Goal: Information Seeking & Learning: Learn about a topic

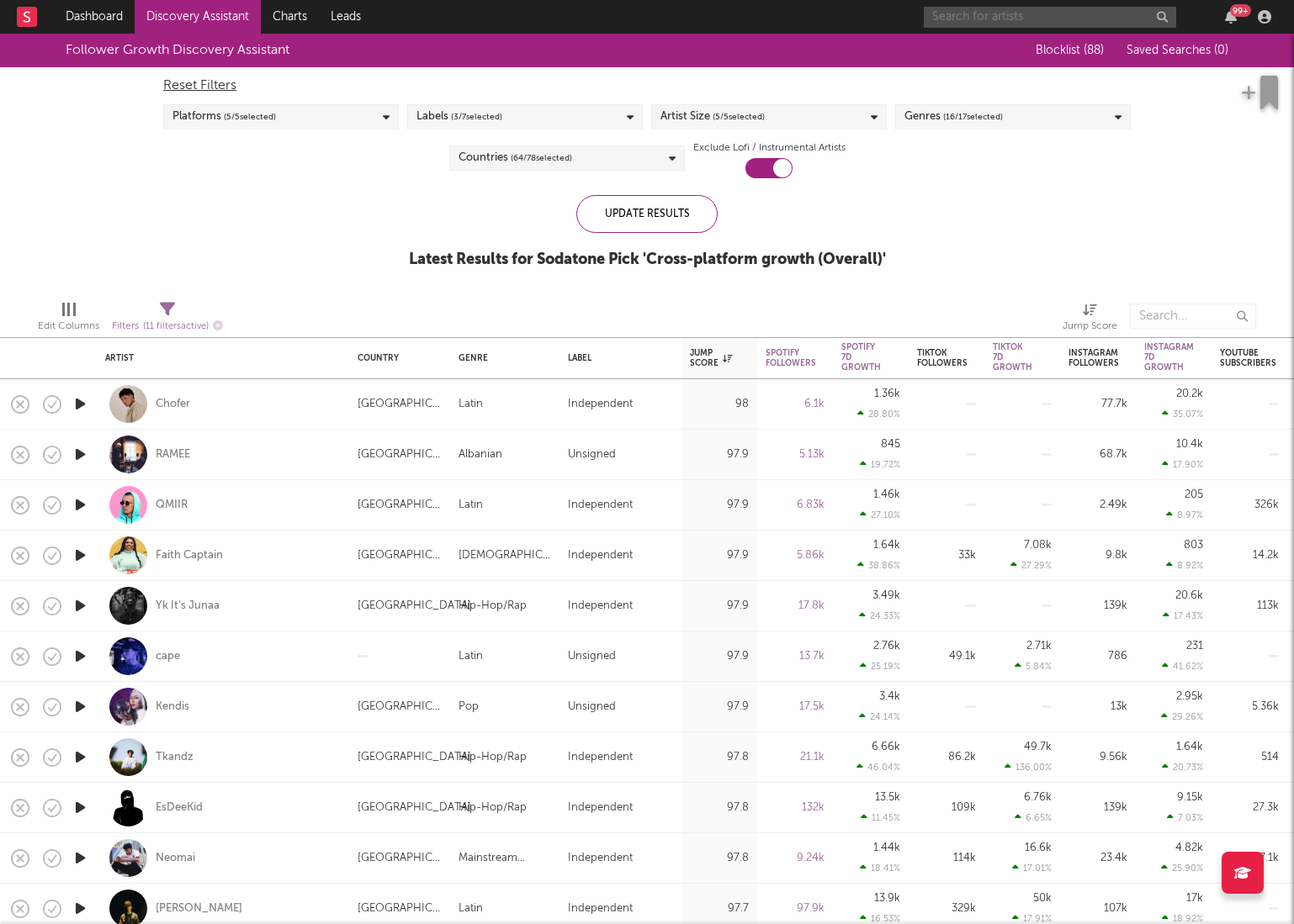
click at [1066, 17] on input "text" at bounding box center [1049, 17] width 252 height 21
drag, startPoint x: 952, startPoint y: 18, endPoint x: 1027, endPoint y: 91, distance: 104.7
click at [952, 19] on input "hyapton" at bounding box center [1049, 17] width 252 height 21
click at [1028, 22] on input "hypaton" at bounding box center [1049, 17] width 252 height 21
click at [1022, 17] on input "hypaton" at bounding box center [1049, 17] width 252 height 21
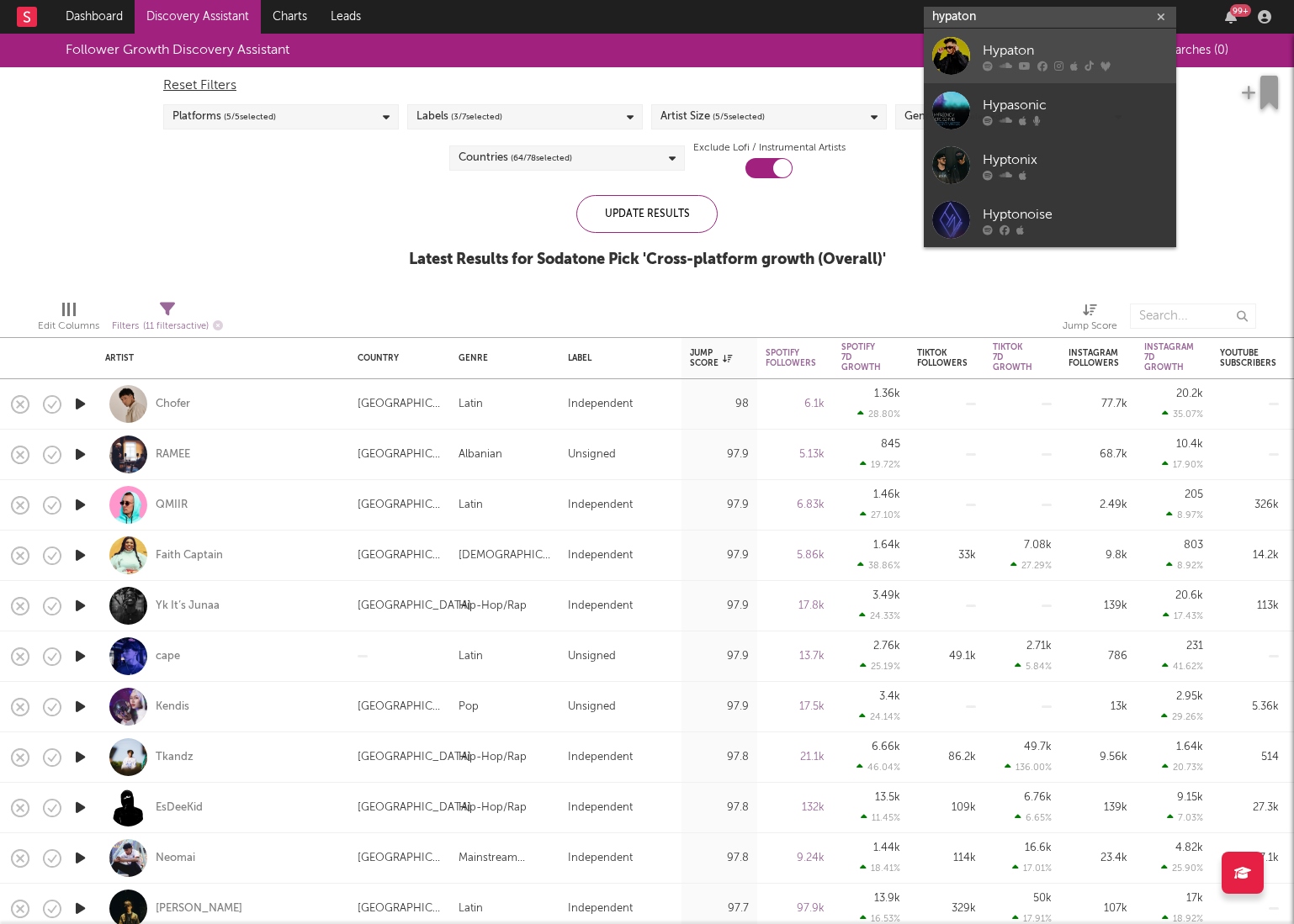
type input "hypaton"
click at [1018, 58] on div "Hypaton" at bounding box center [1075, 50] width 185 height 20
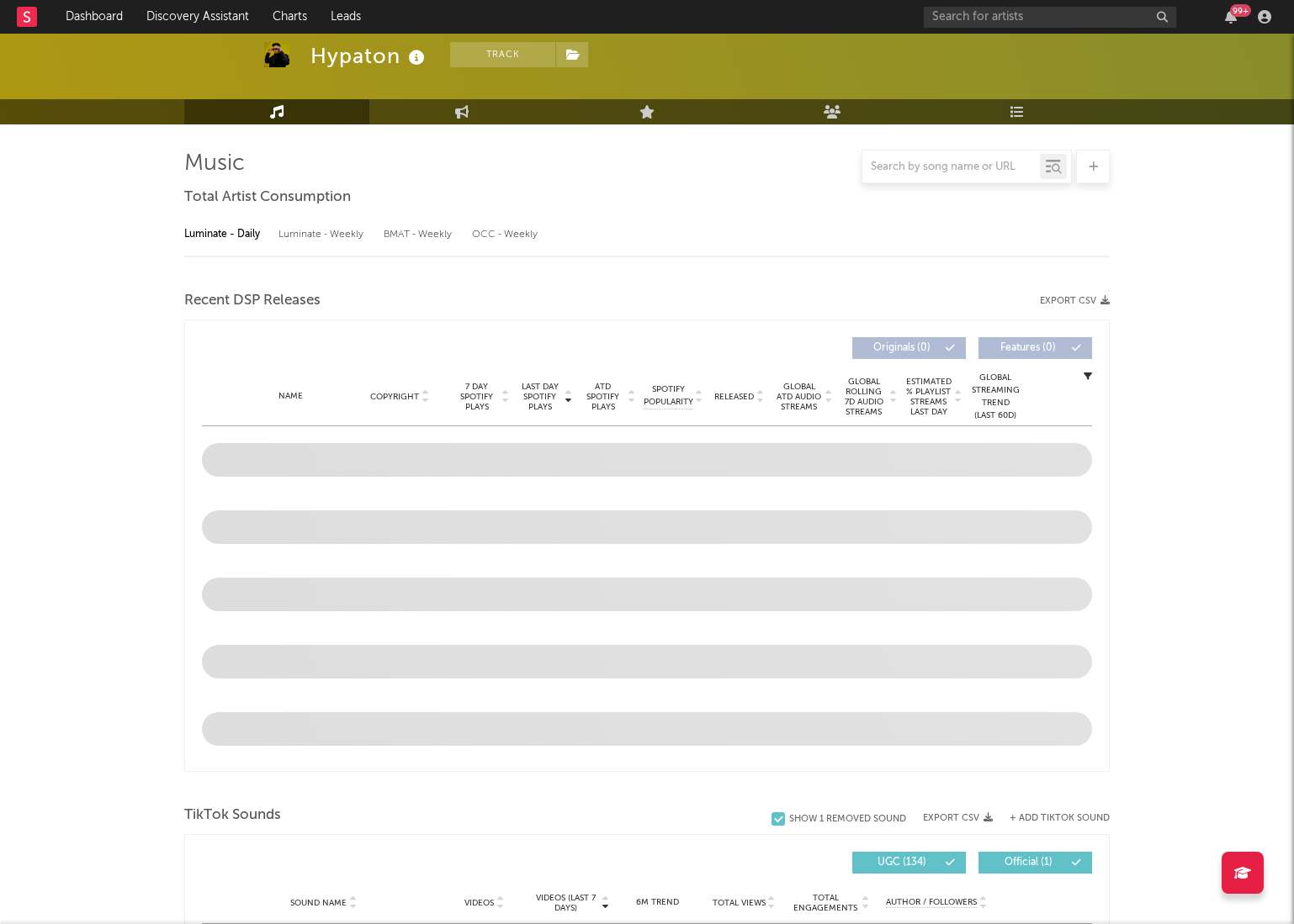
select select "6m"
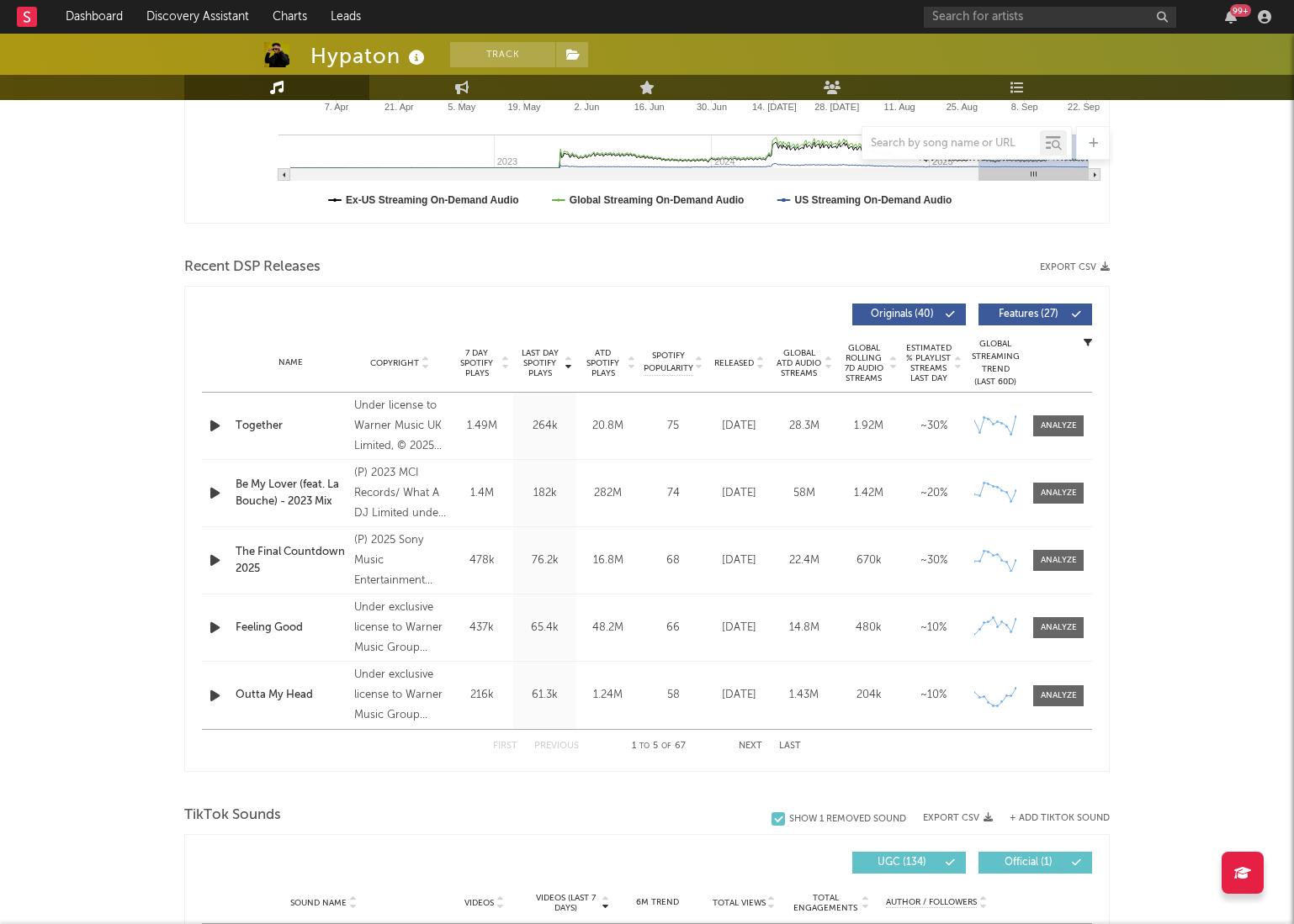
scroll to position [451, 0]
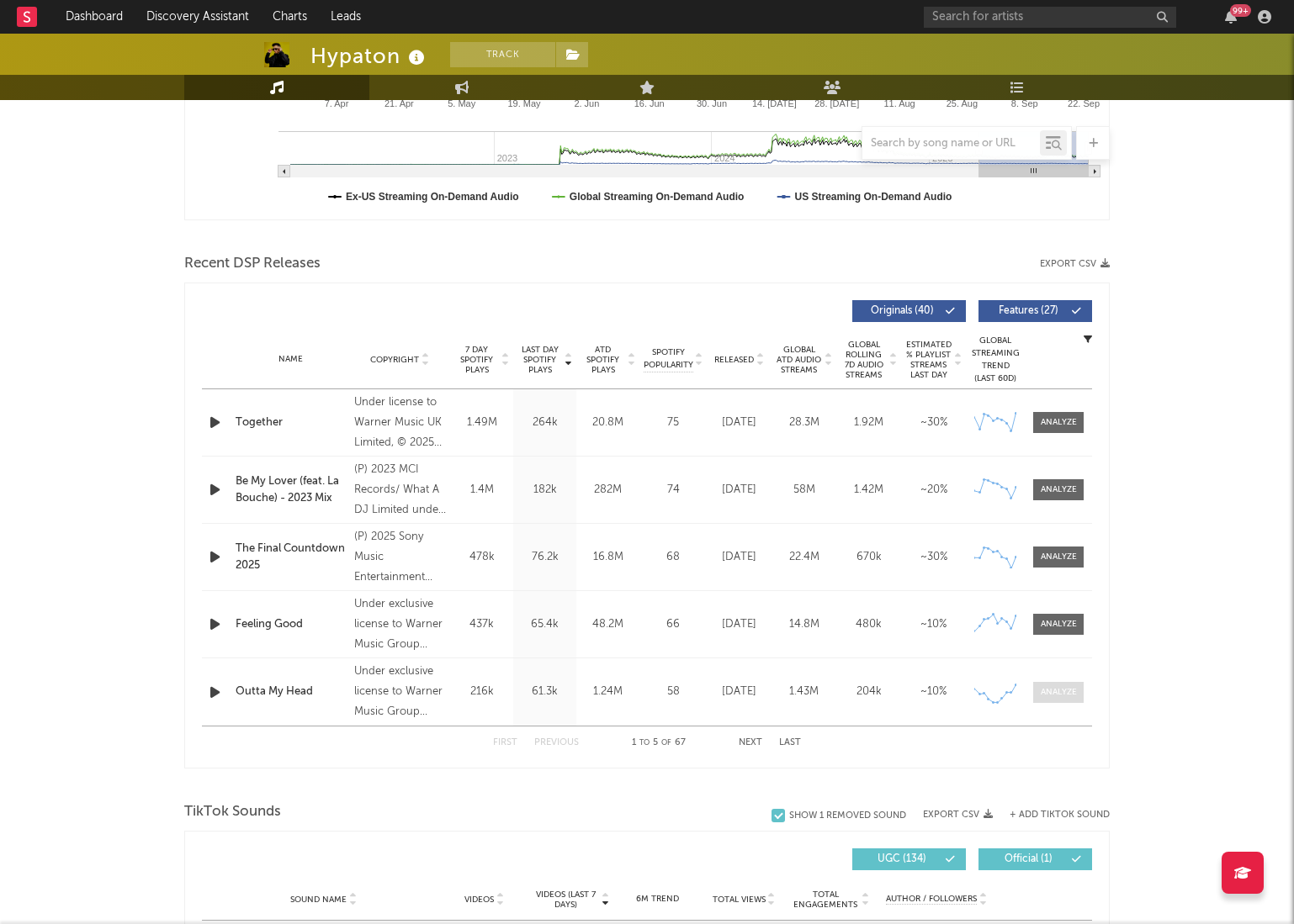
click at [1074, 693] on div at bounding box center [1059, 692] width 36 height 12
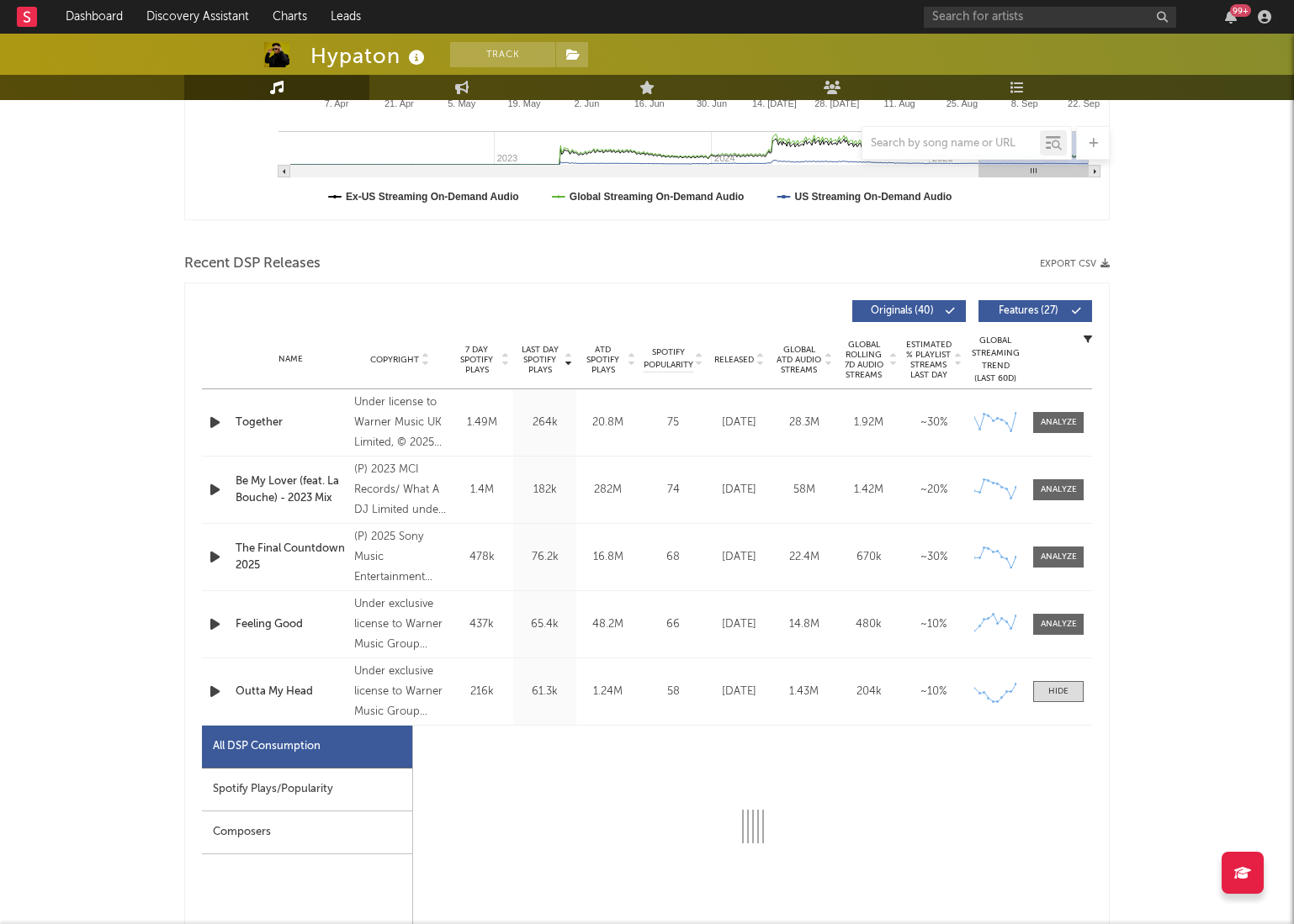
select select "1w"
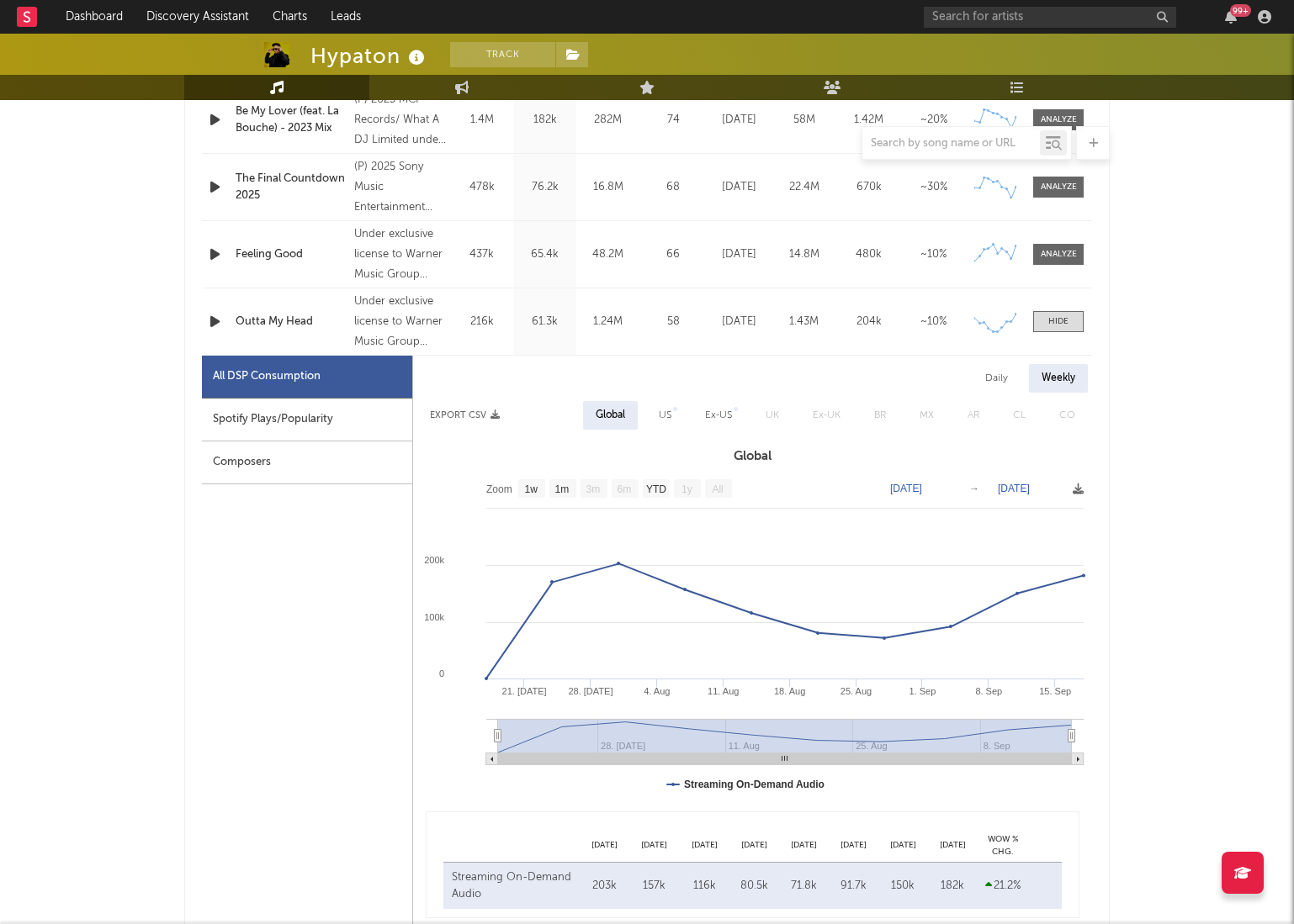
scroll to position [823, 0]
click at [263, 419] on div "Spotify Plays/Popularity" at bounding box center [307, 417] width 210 height 43
select select "1w"
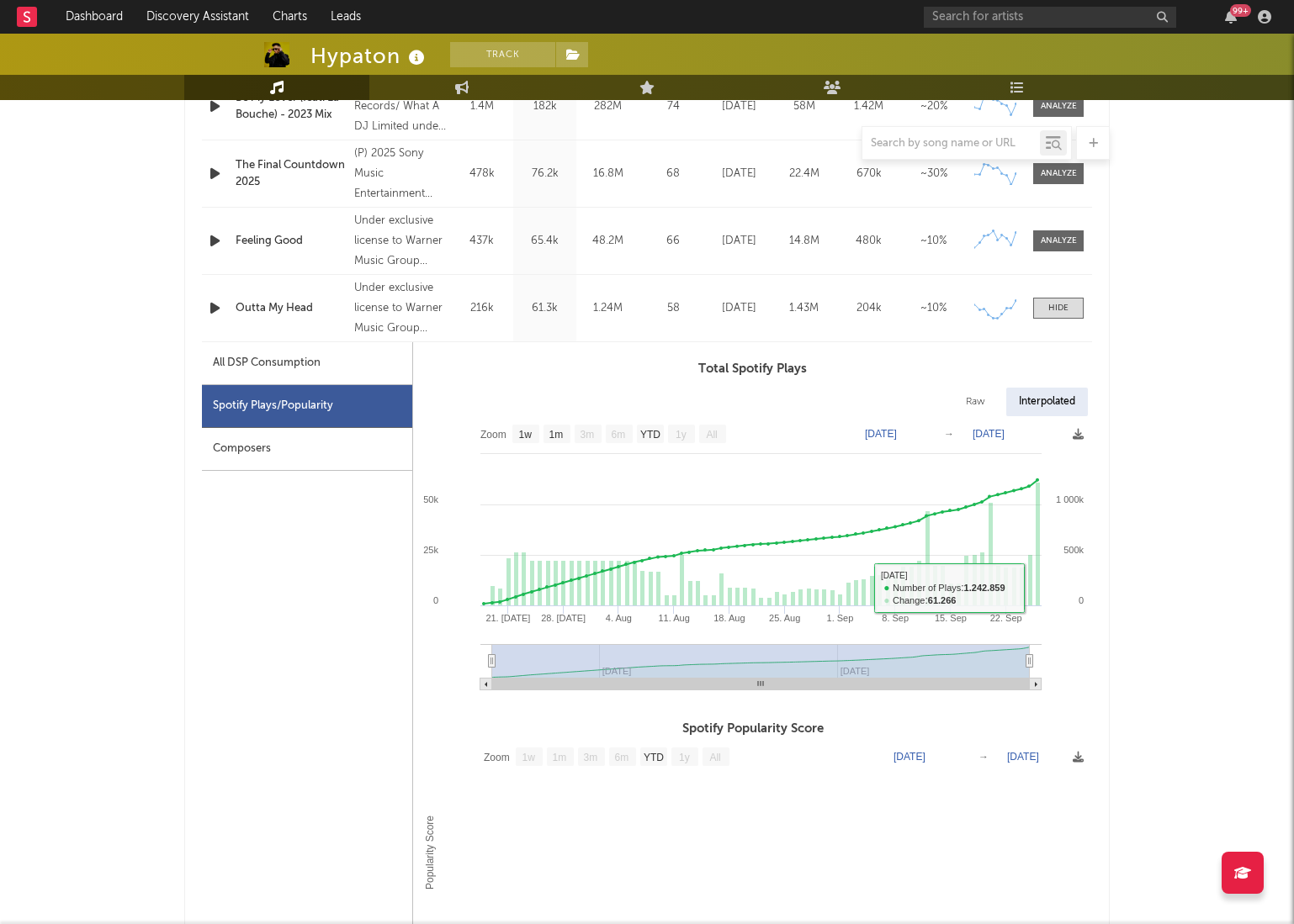
scroll to position [737, 0]
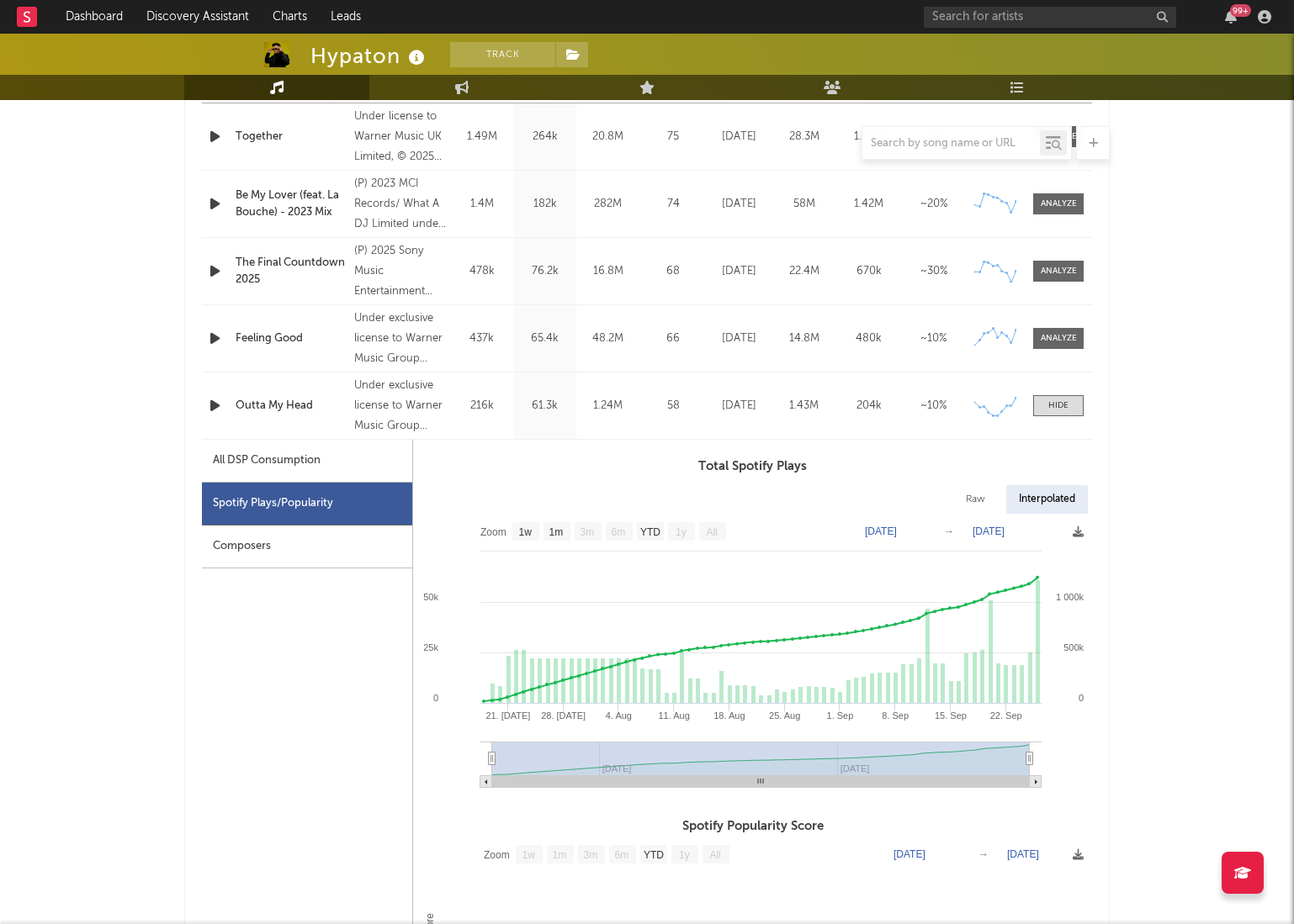
click at [234, 454] on div "All DSP Consumption" at bounding box center [267, 460] width 108 height 20
select select "1w"
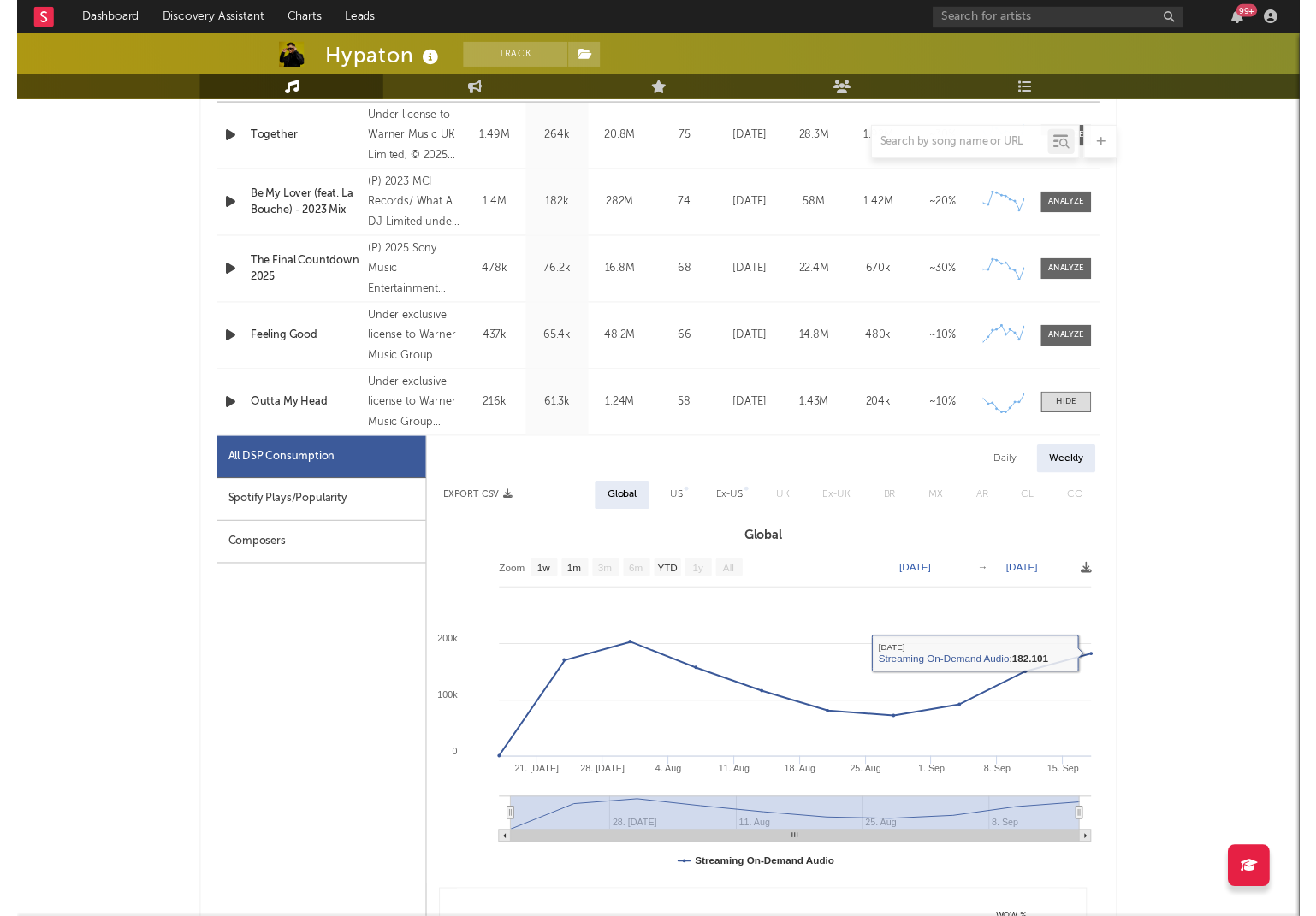
scroll to position [757, 0]
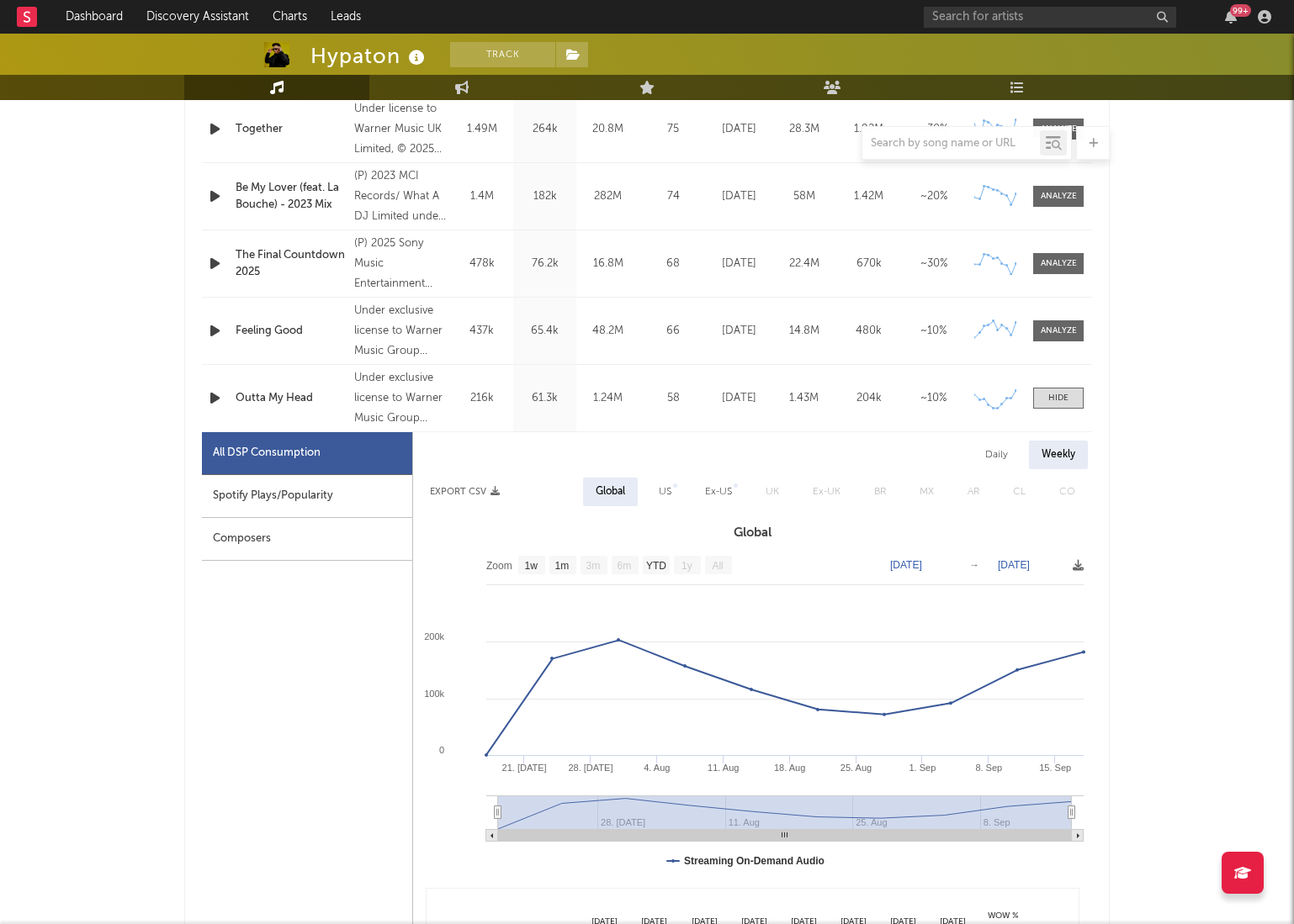
click at [249, 396] on div "Outta My Head" at bounding box center [290, 399] width 111 height 17
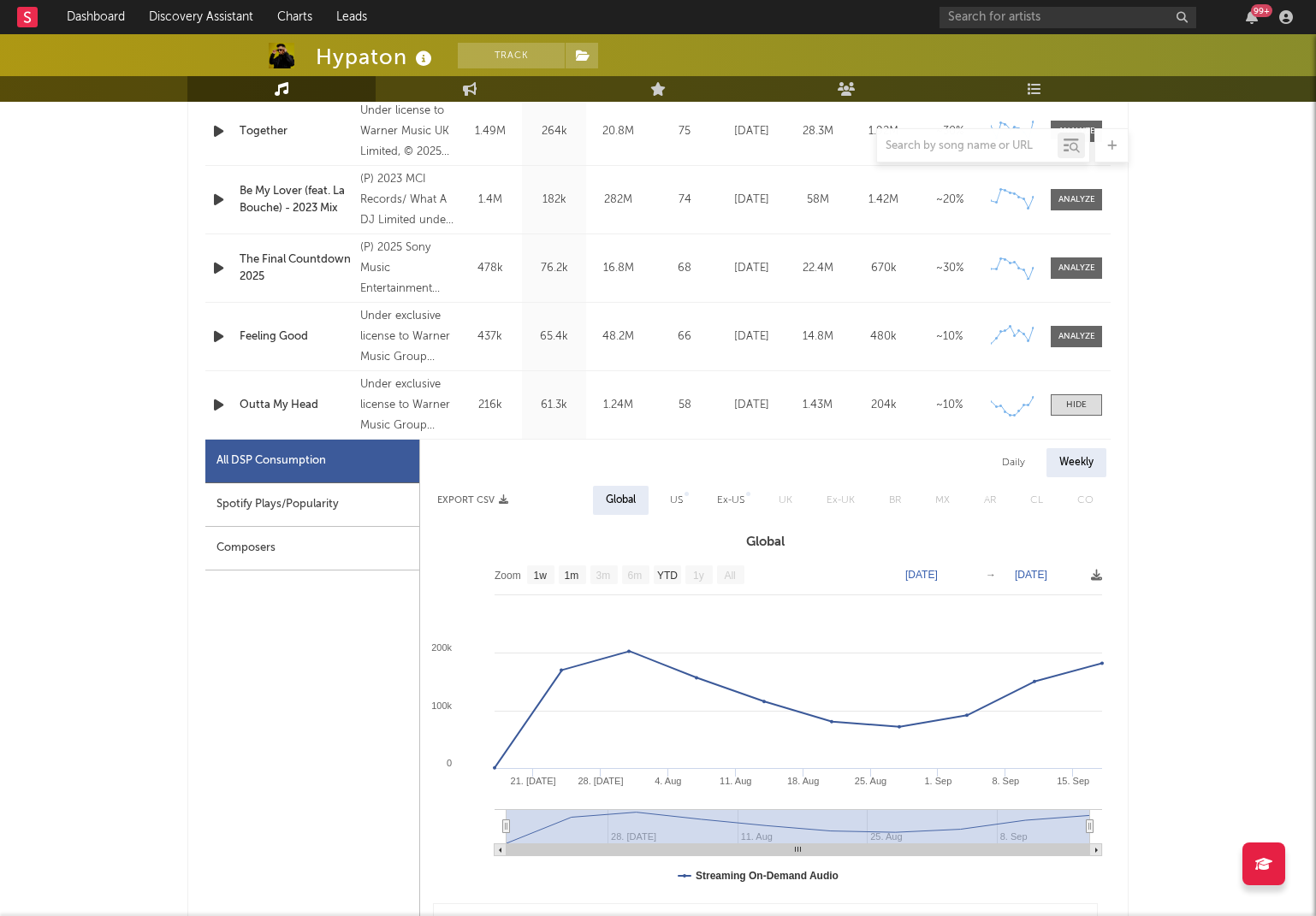
click at [1012, 462] on div "Daily" at bounding box center [1013, 462] width 49 height 29
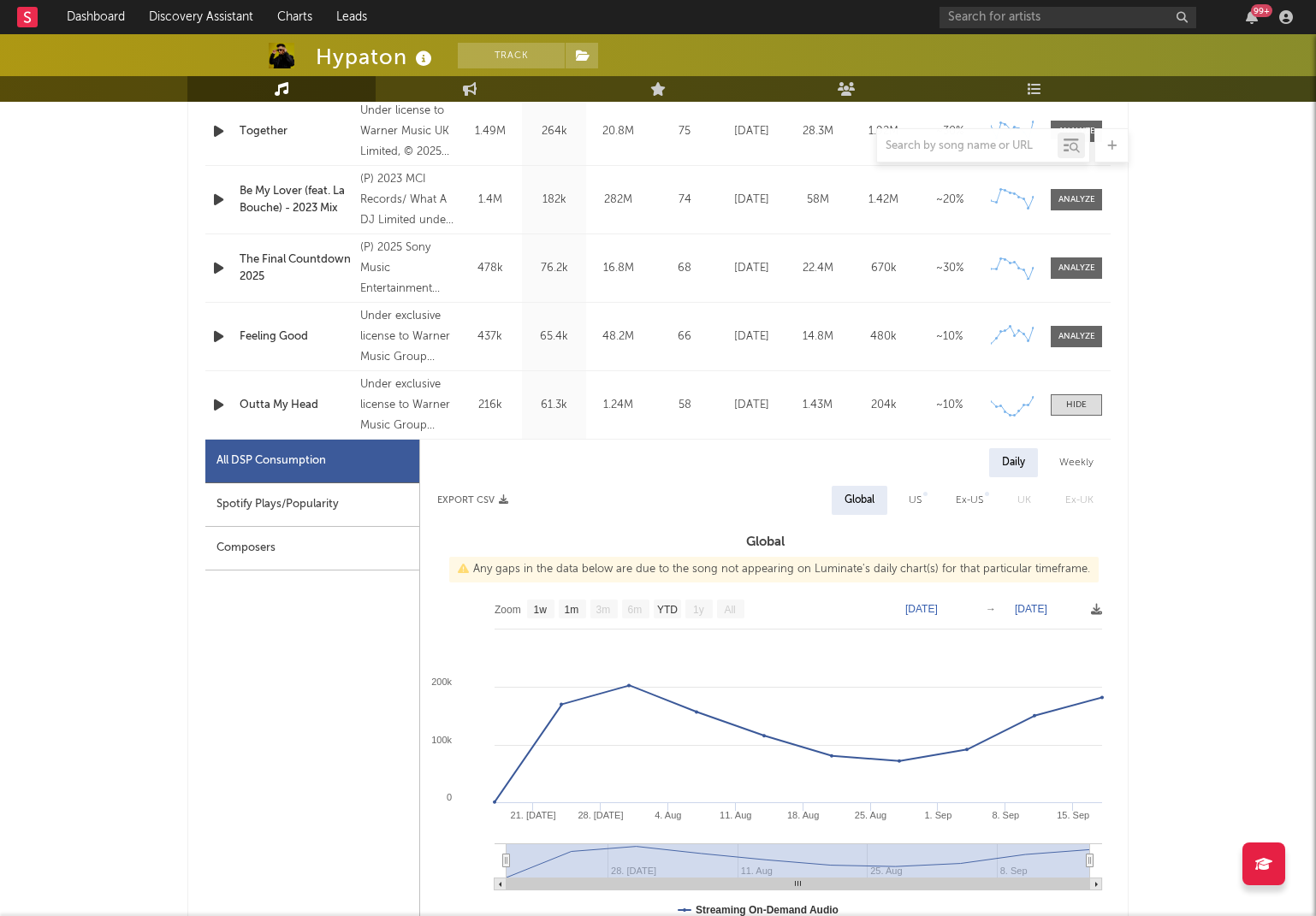
select select "1w"
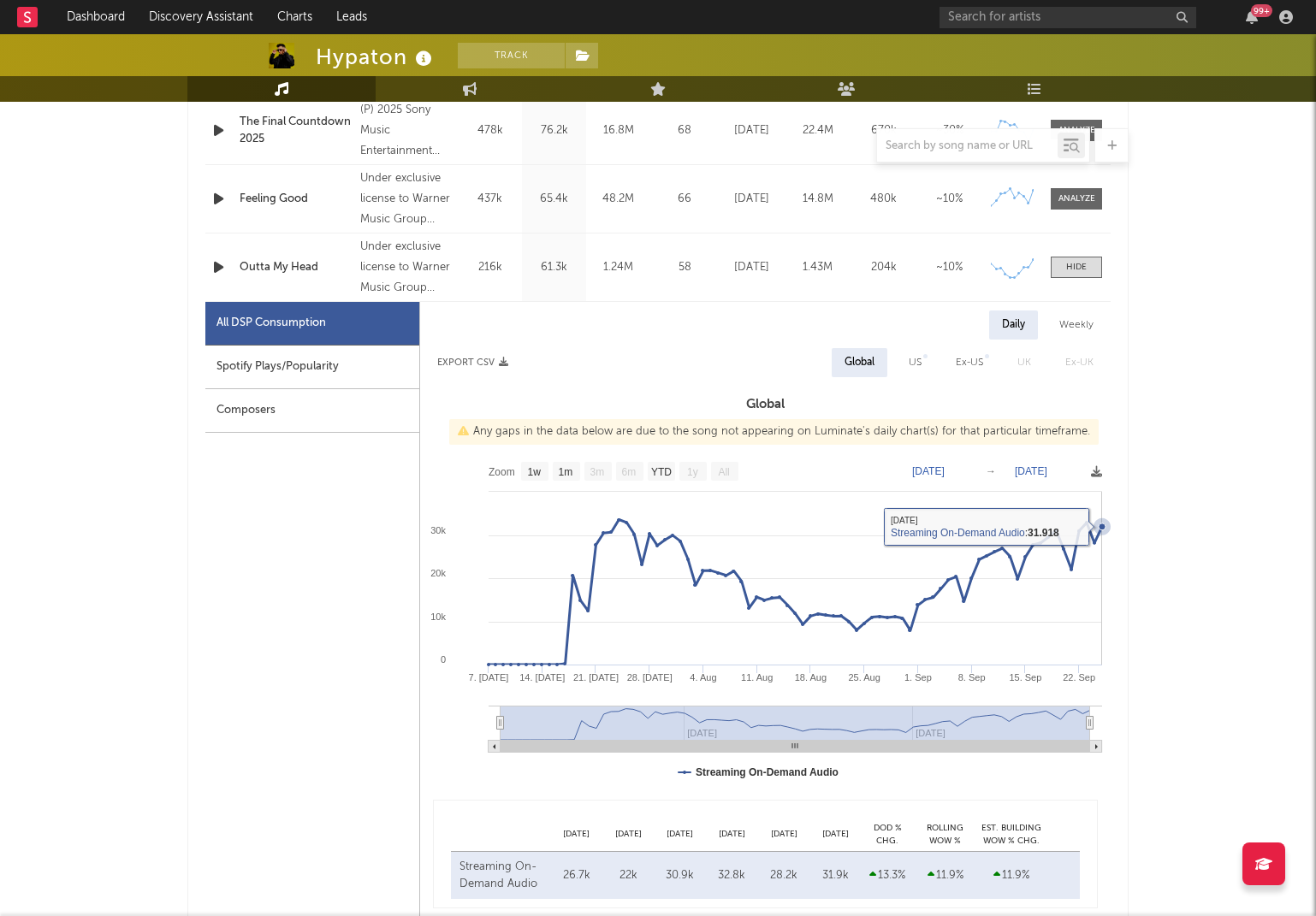
scroll to position [897, 0]
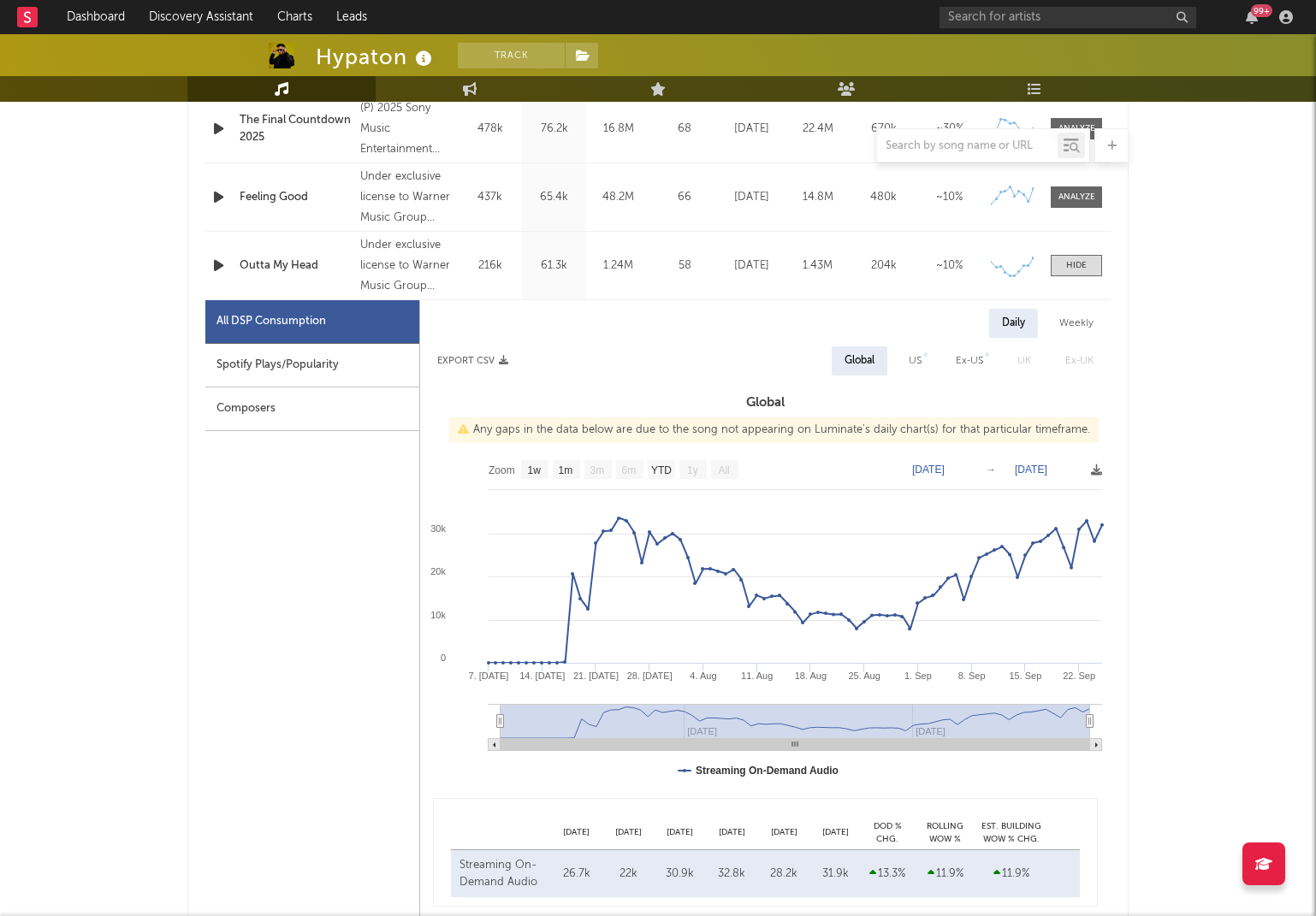
click at [253, 366] on div "Spotify Plays/Popularity" at bounding box center [312, 365] width 213 height 43
select select "1w"
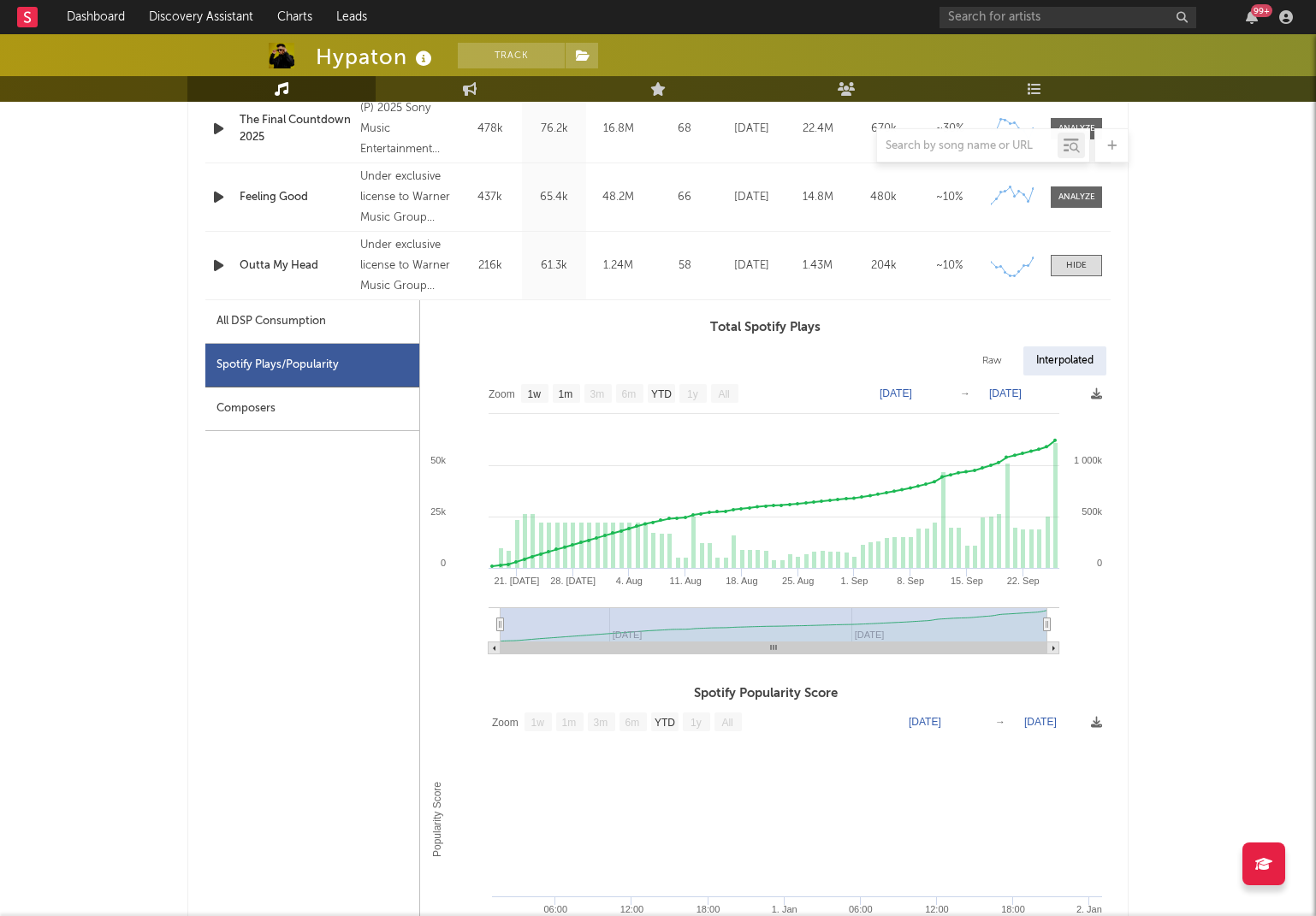
click at [991, 359] on div "Raw" at bounding box center [991, 360] width 45 height 29
select select "1w"
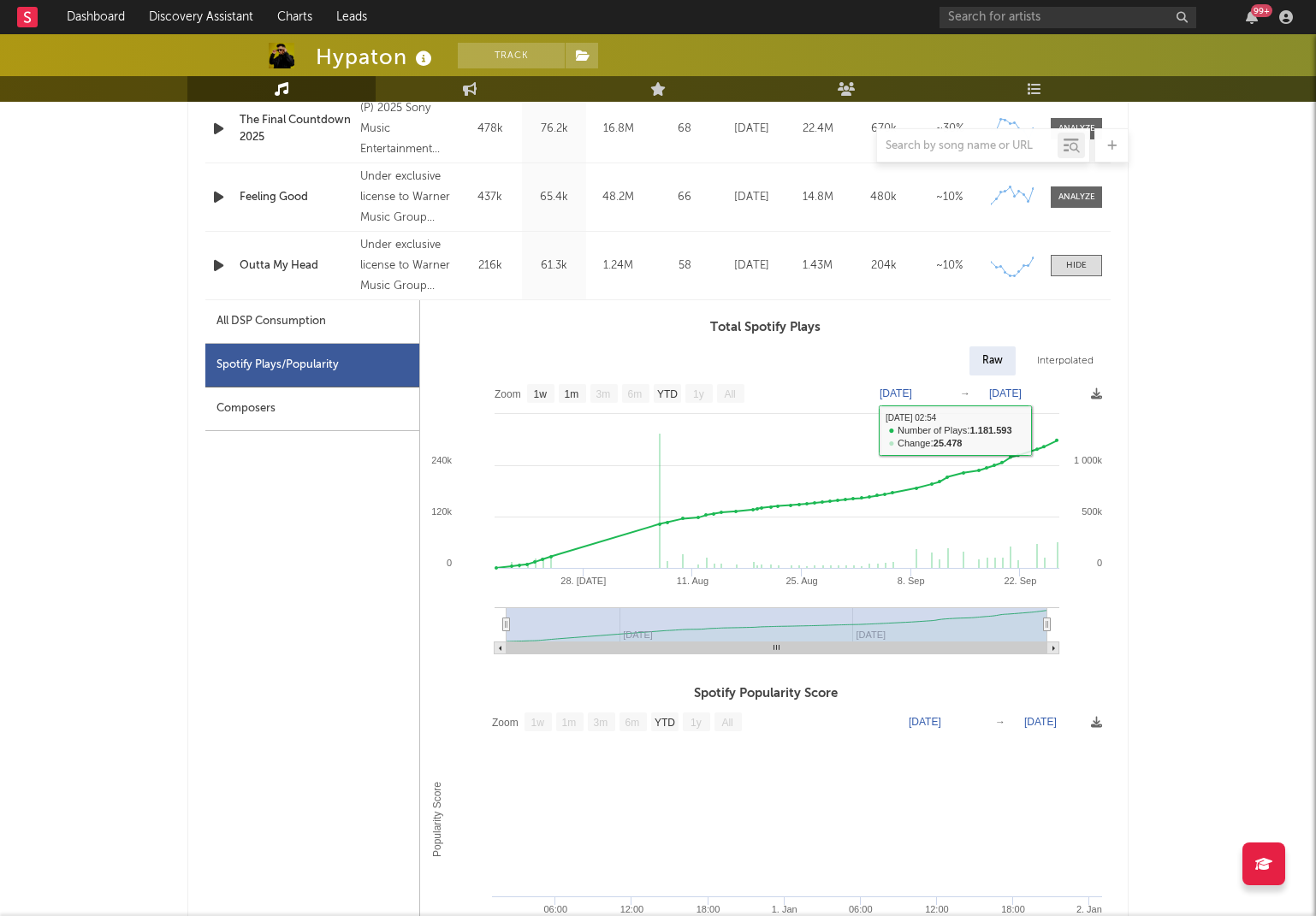
click at [1057, 346] on div "Interpolated" at bounding box center [1064, 360] width 82 height 29
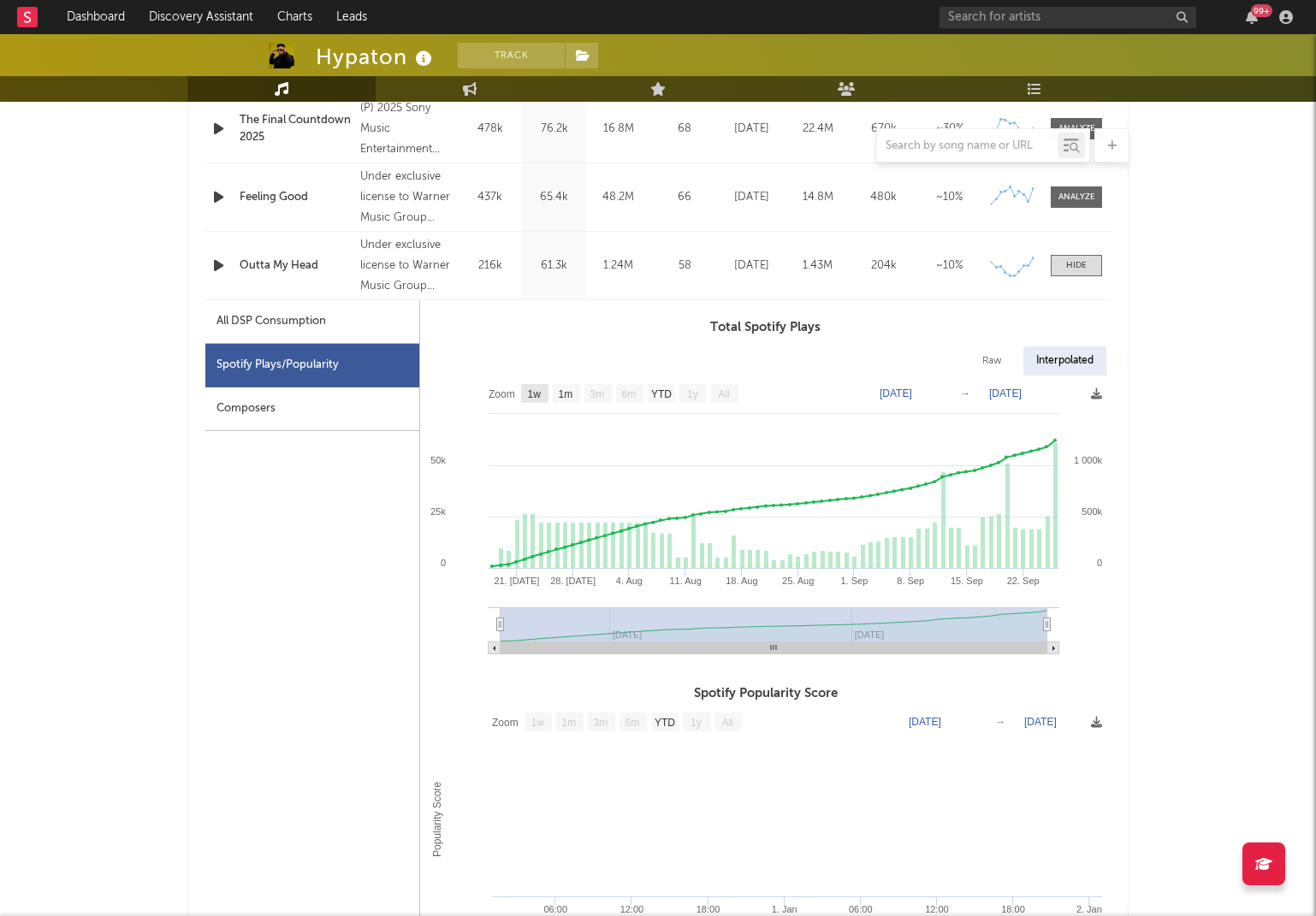
click at [532, 391] on text "1w" at bounding box center [534, 394] width 13 height 12
select select "1w"
type input "[DATE]"
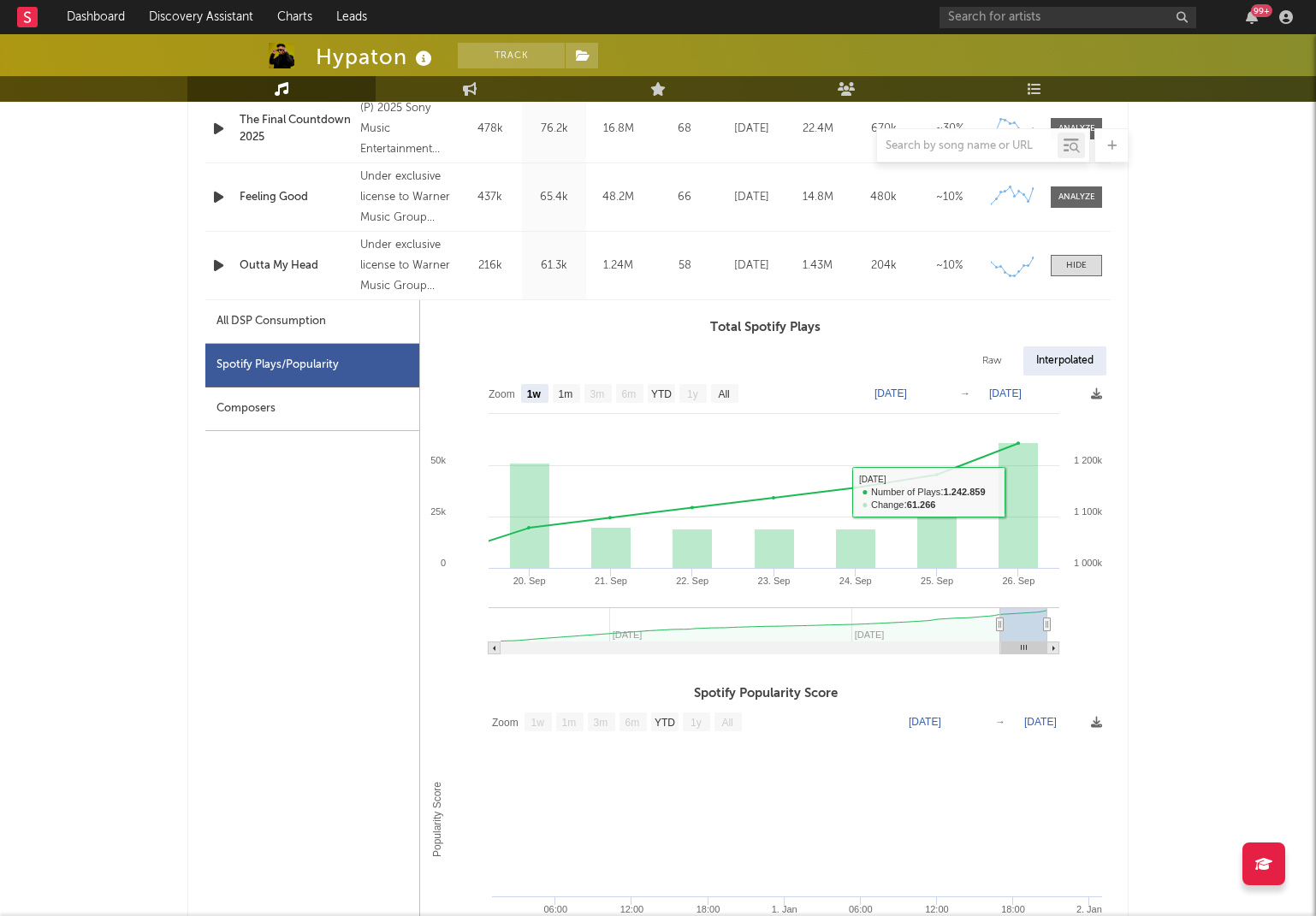
click at [1197, 462] on div "Hypaton Track [GEOGRAPHIC_DATA] | Dance Edit Track Benchmark Summary 100.252 28…" at bounding box center [658, 836] width 1316 height 3398
click at [247, 322] on div "All DSP Consumption" at bounding box center [271, 321] width 110 height 20
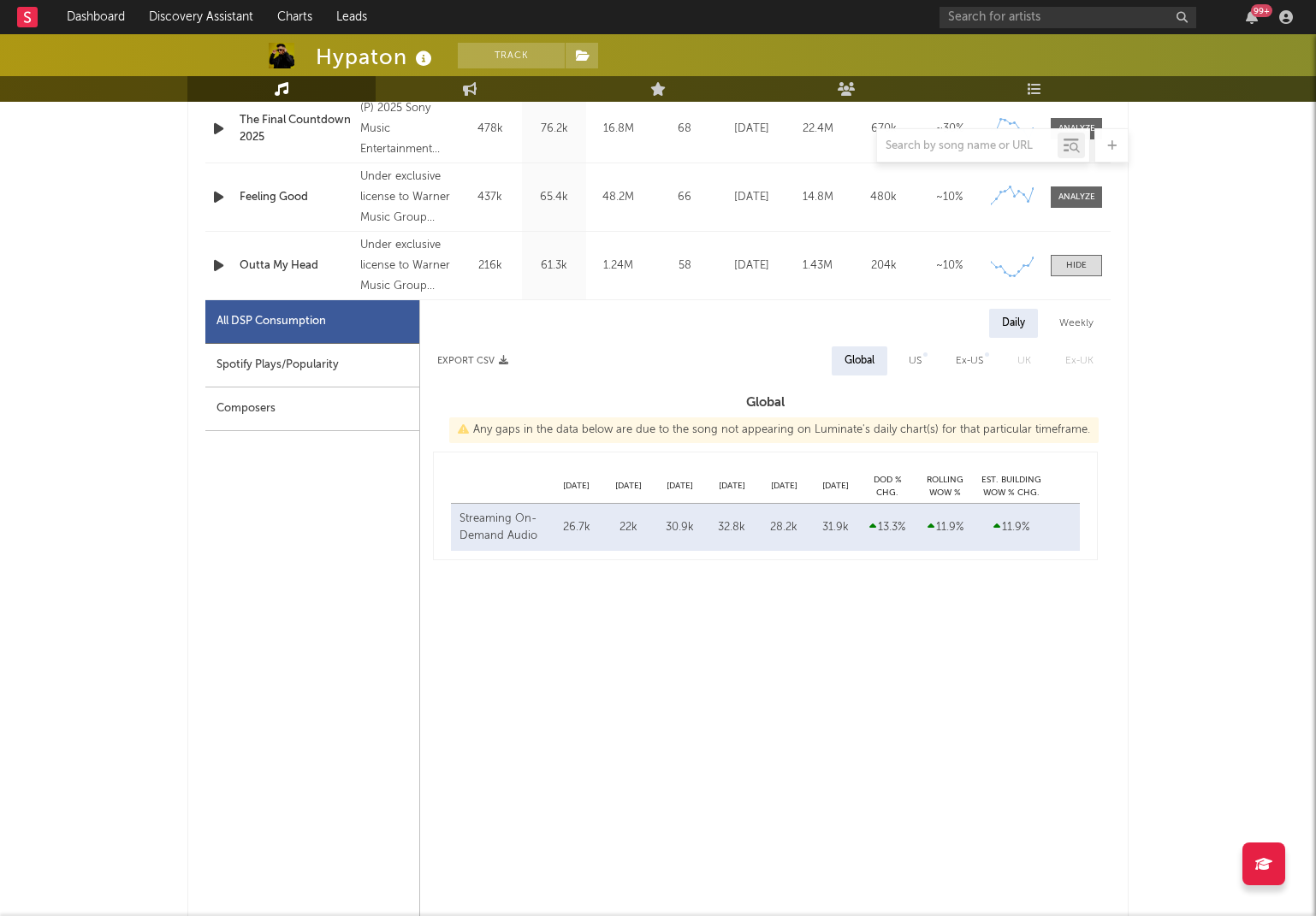
select select "1w"
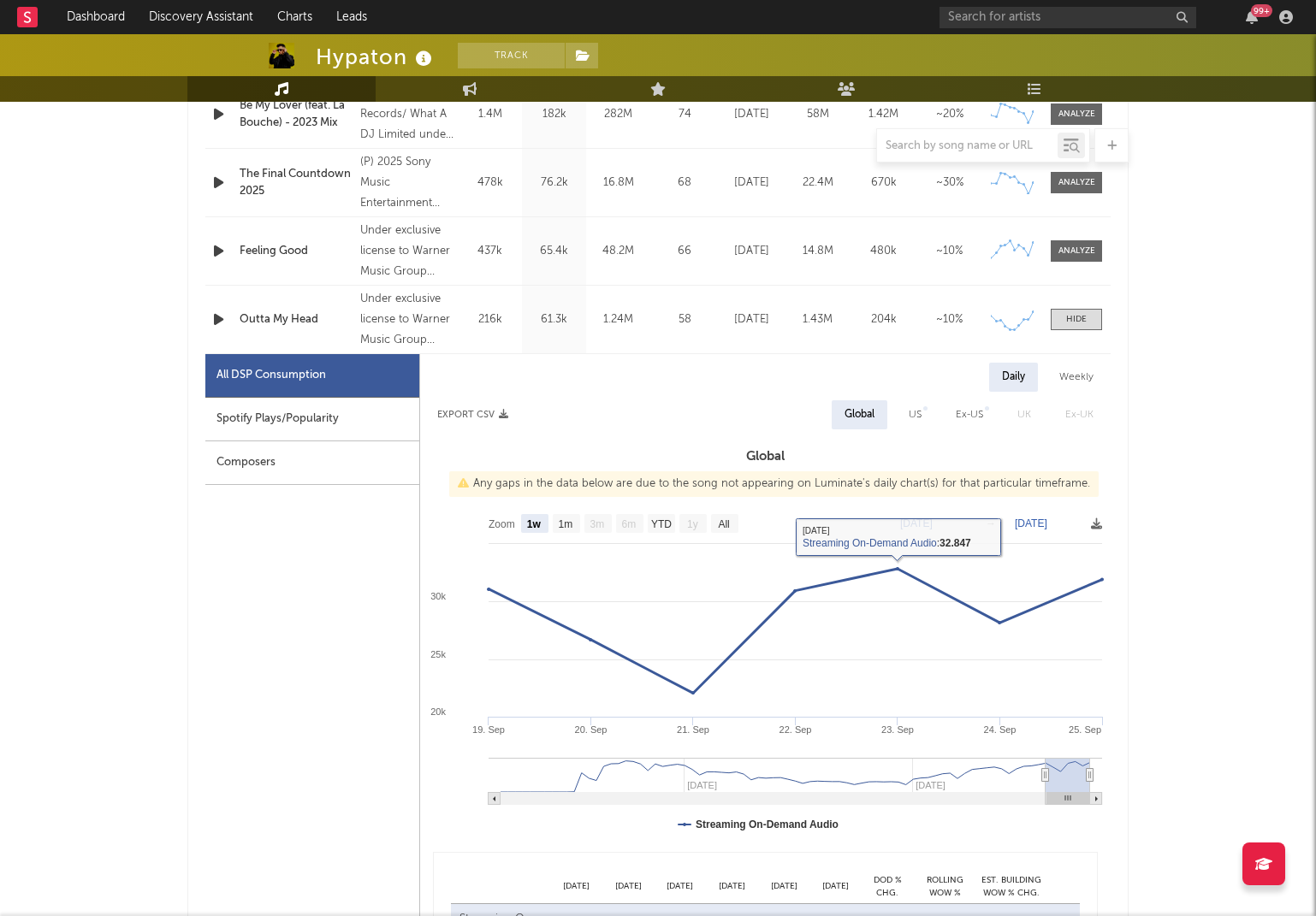
scroll to position [832, 0]
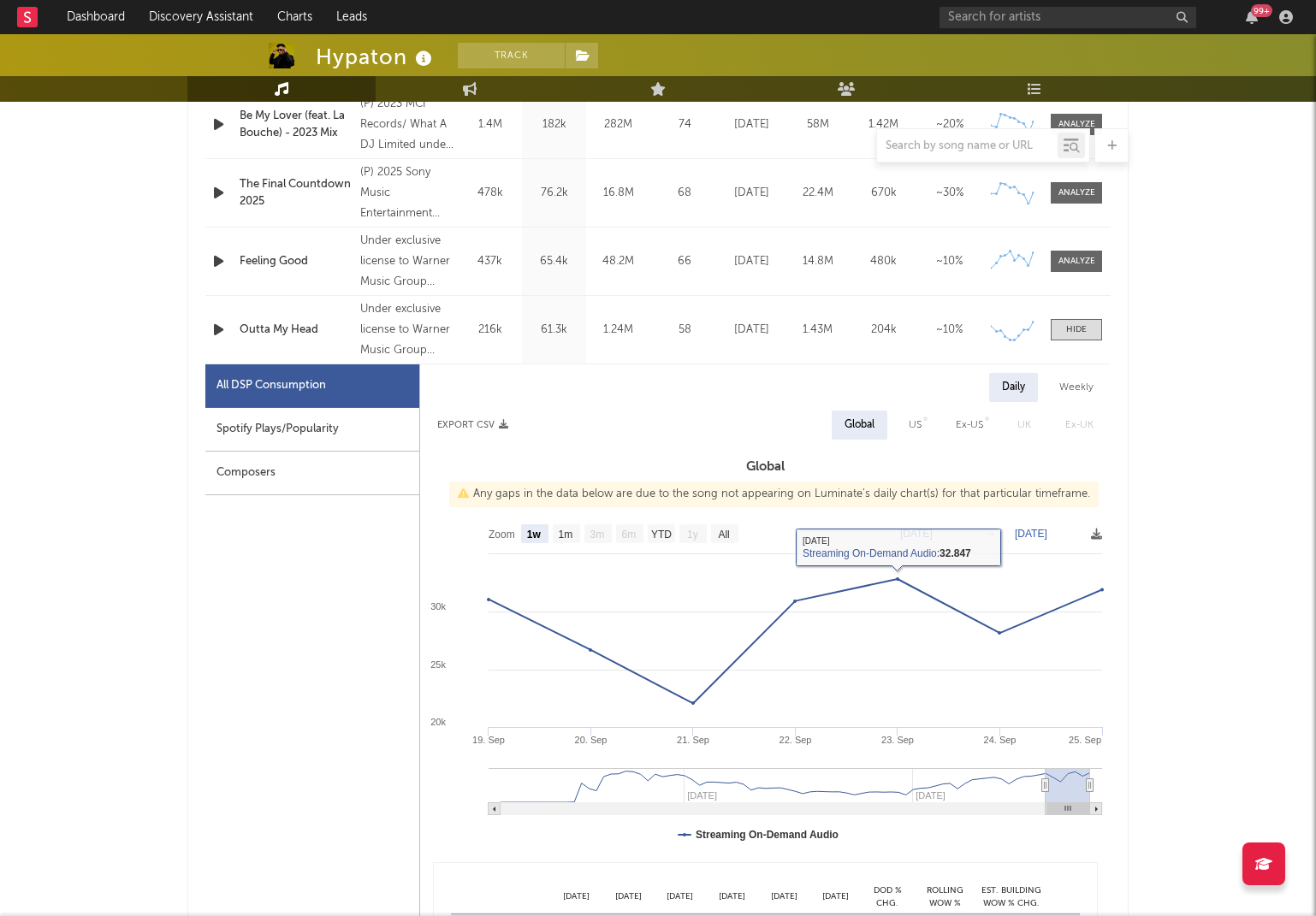
click at [901, 417] on div "US" at bounding box center [915, 425] width 38 height 29
select select "1w"
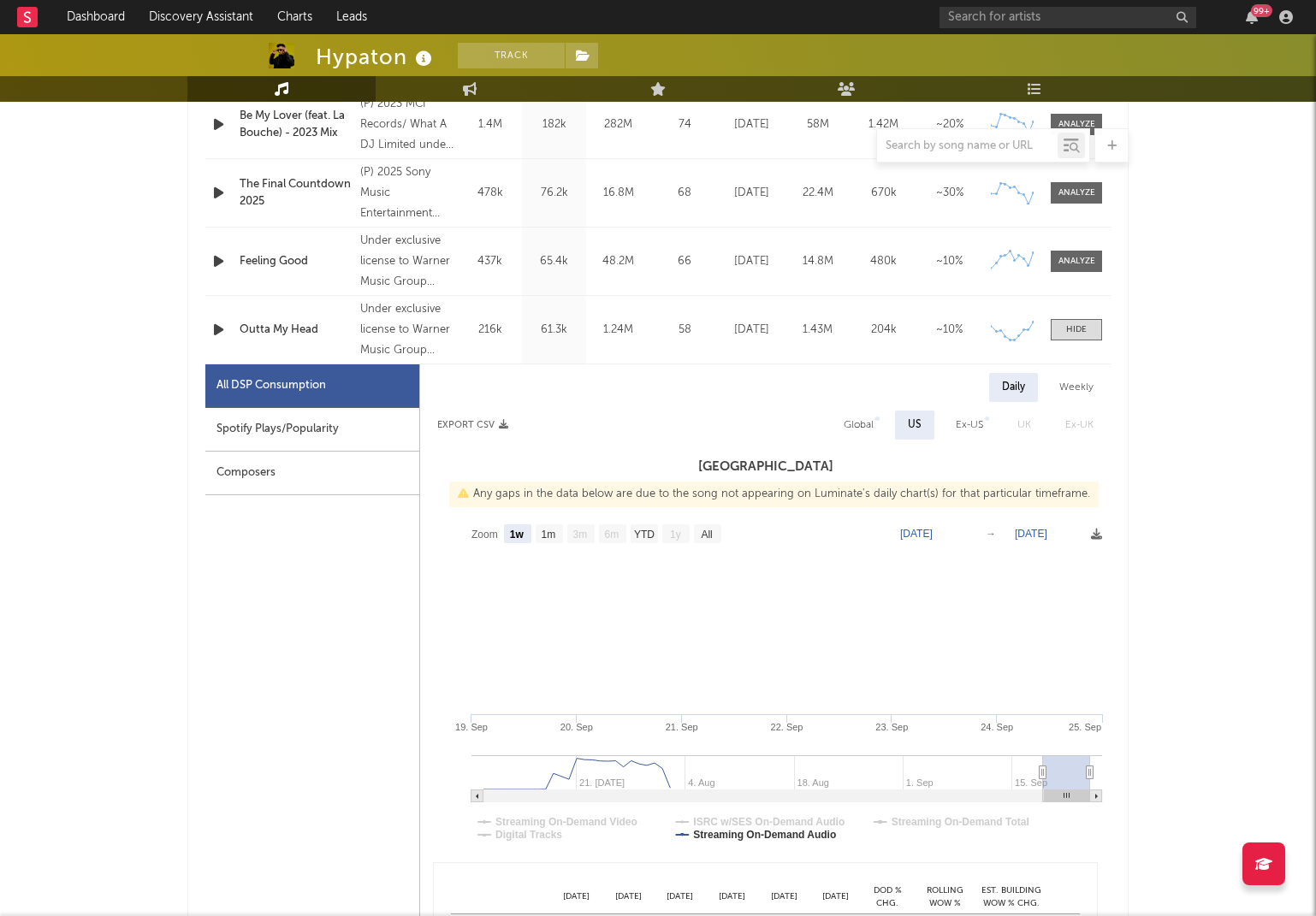
click at [965, 423] on div "Ex-US" at bounding box center [969, 425] width 27 height 20
select select "1w"
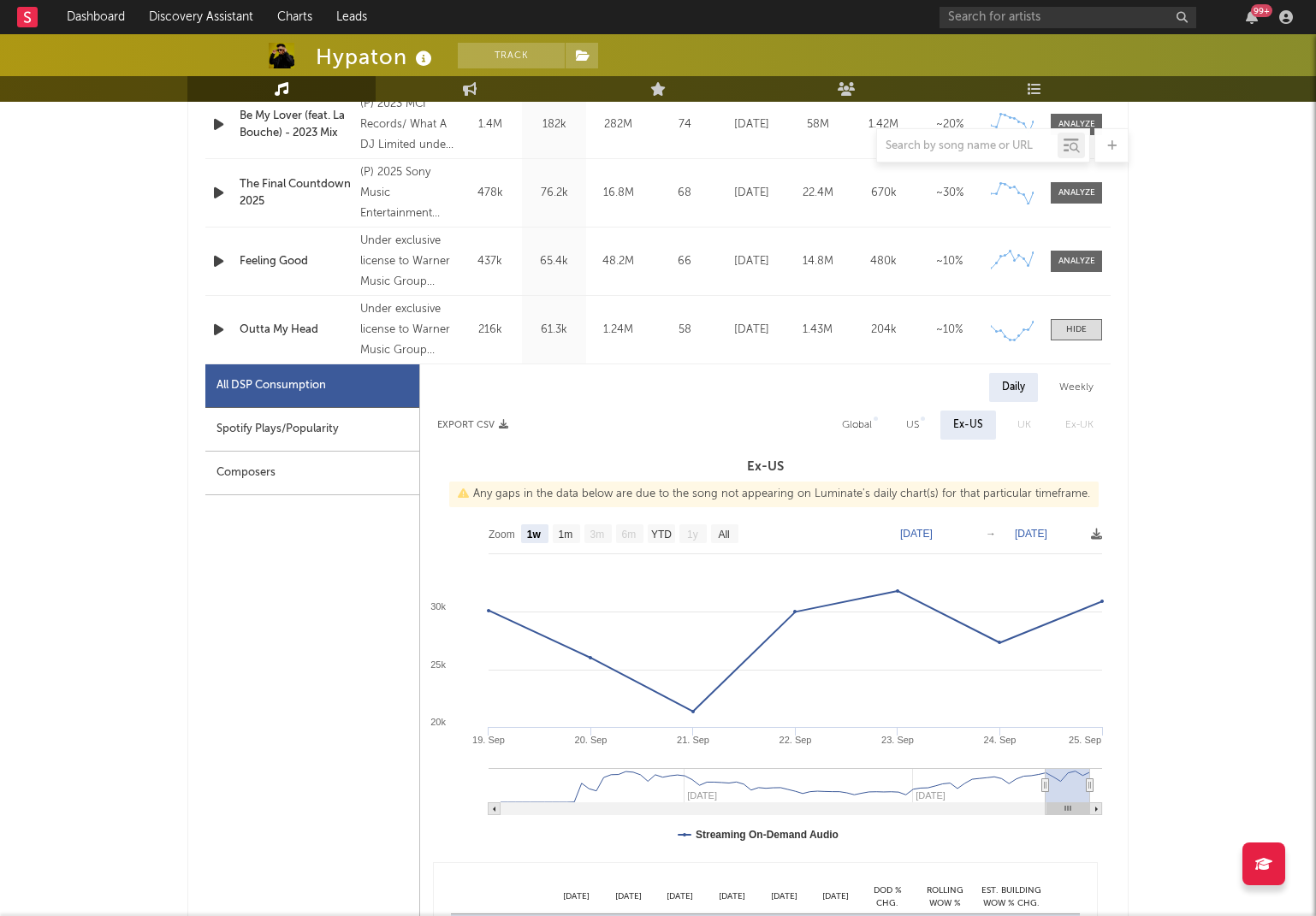
click at [856, 423] on div "Global" at bounding box center [857, 425] width 30 height 20
select select "1w"
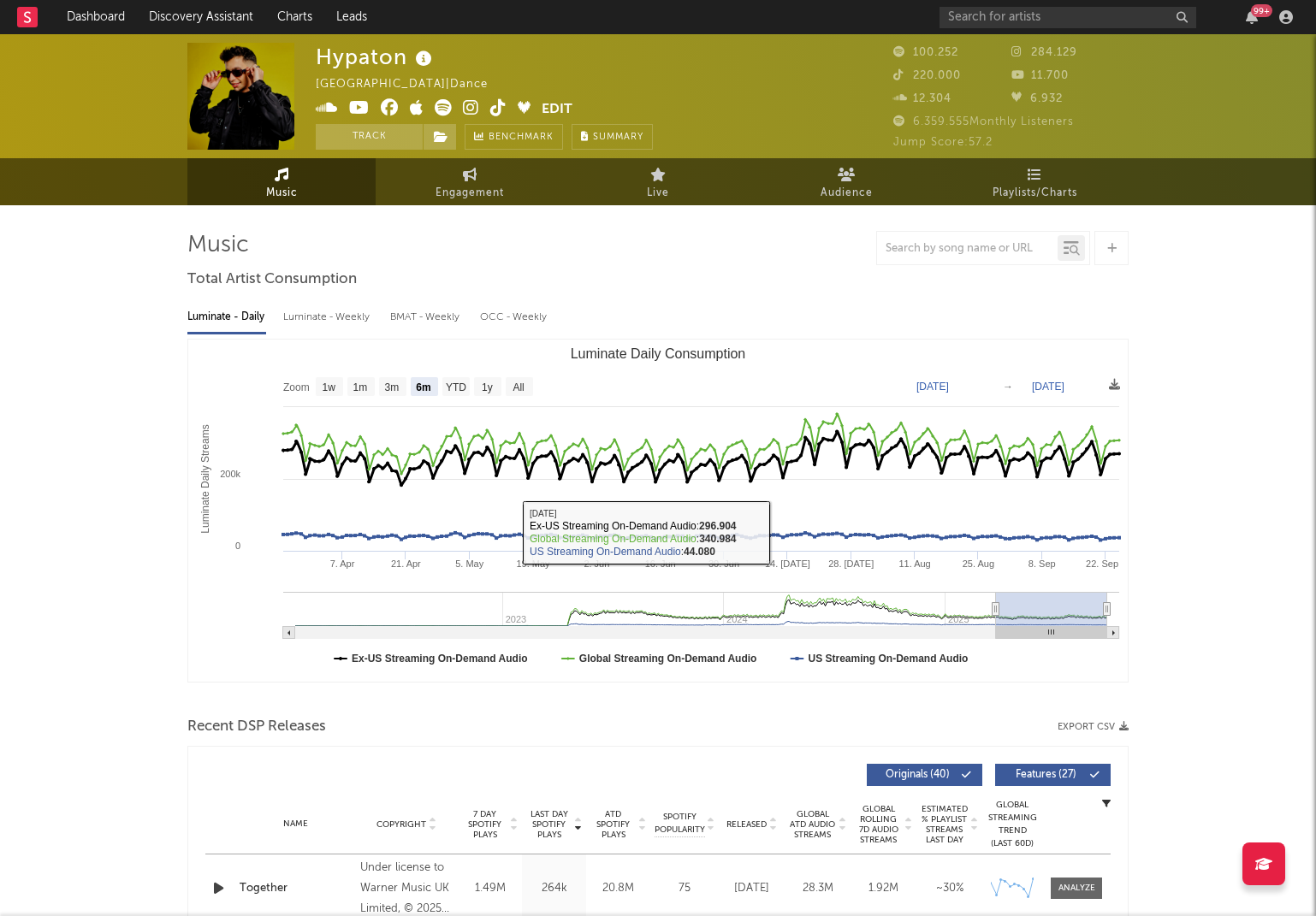
scroll to position [0, 0]
